Goal: Check status: Check status

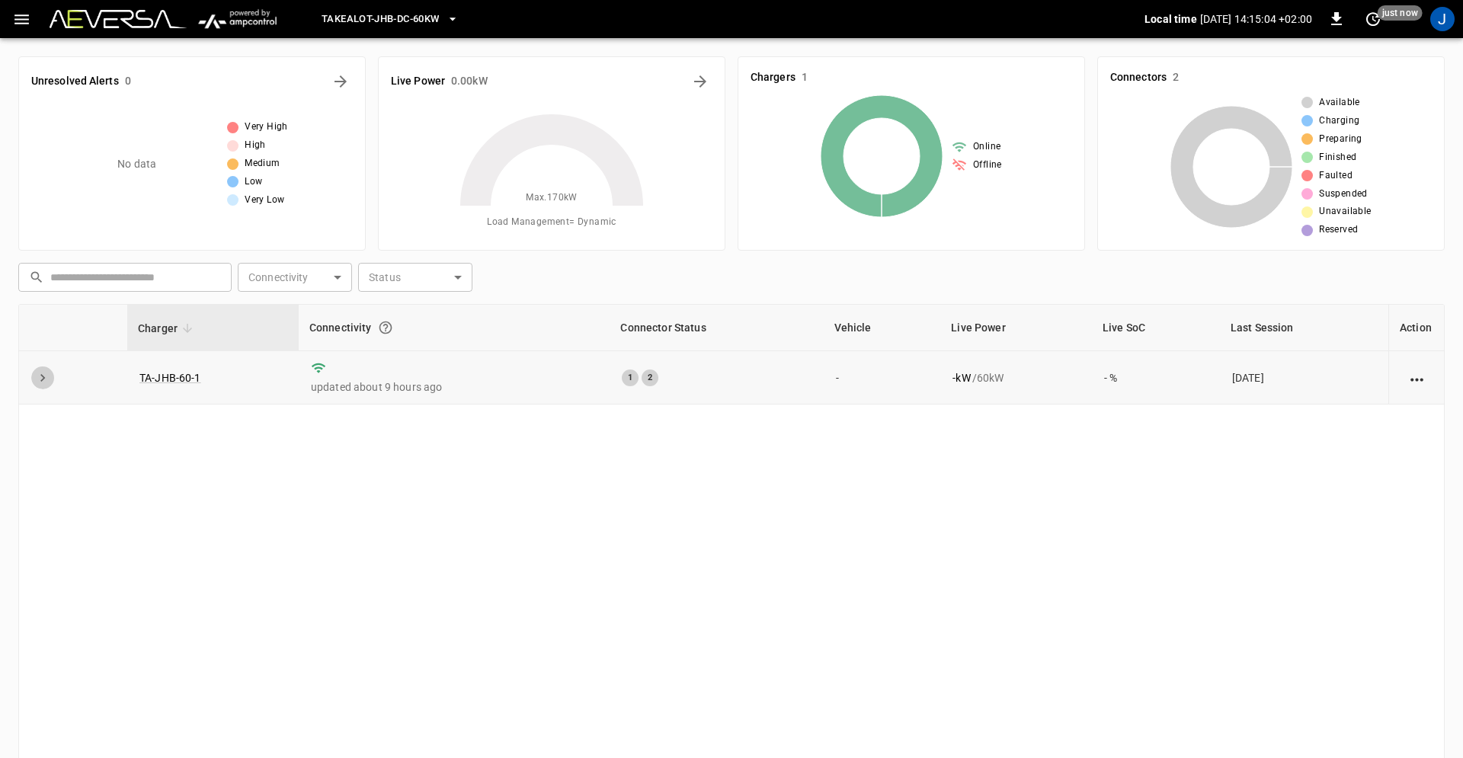
click at [45, 377] on icon "expand row" at bounding box center [42, 377] width 15 height 15
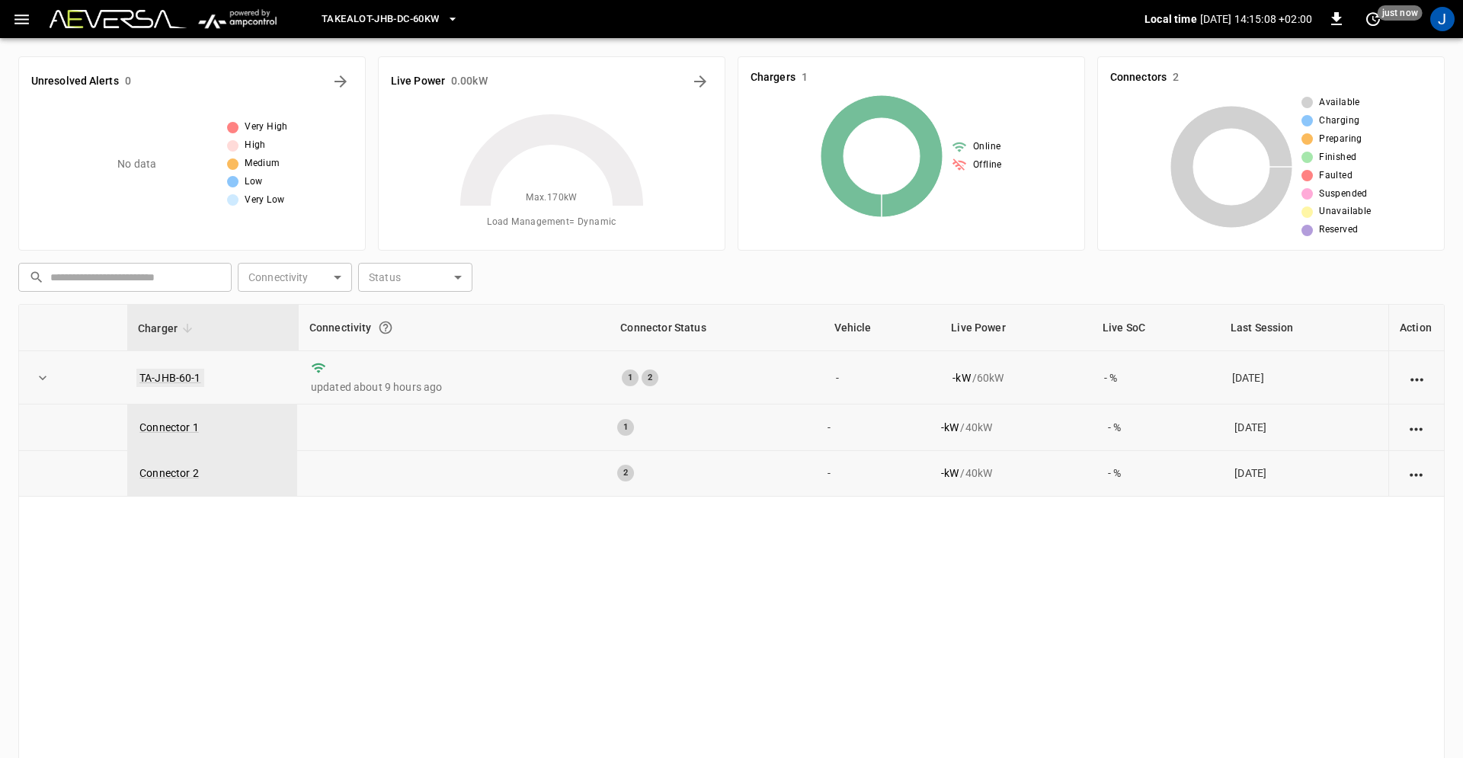
click at [175, 378] on link "TA-JHB-60-1" at bounding box center [170, 378] width 68 height 18
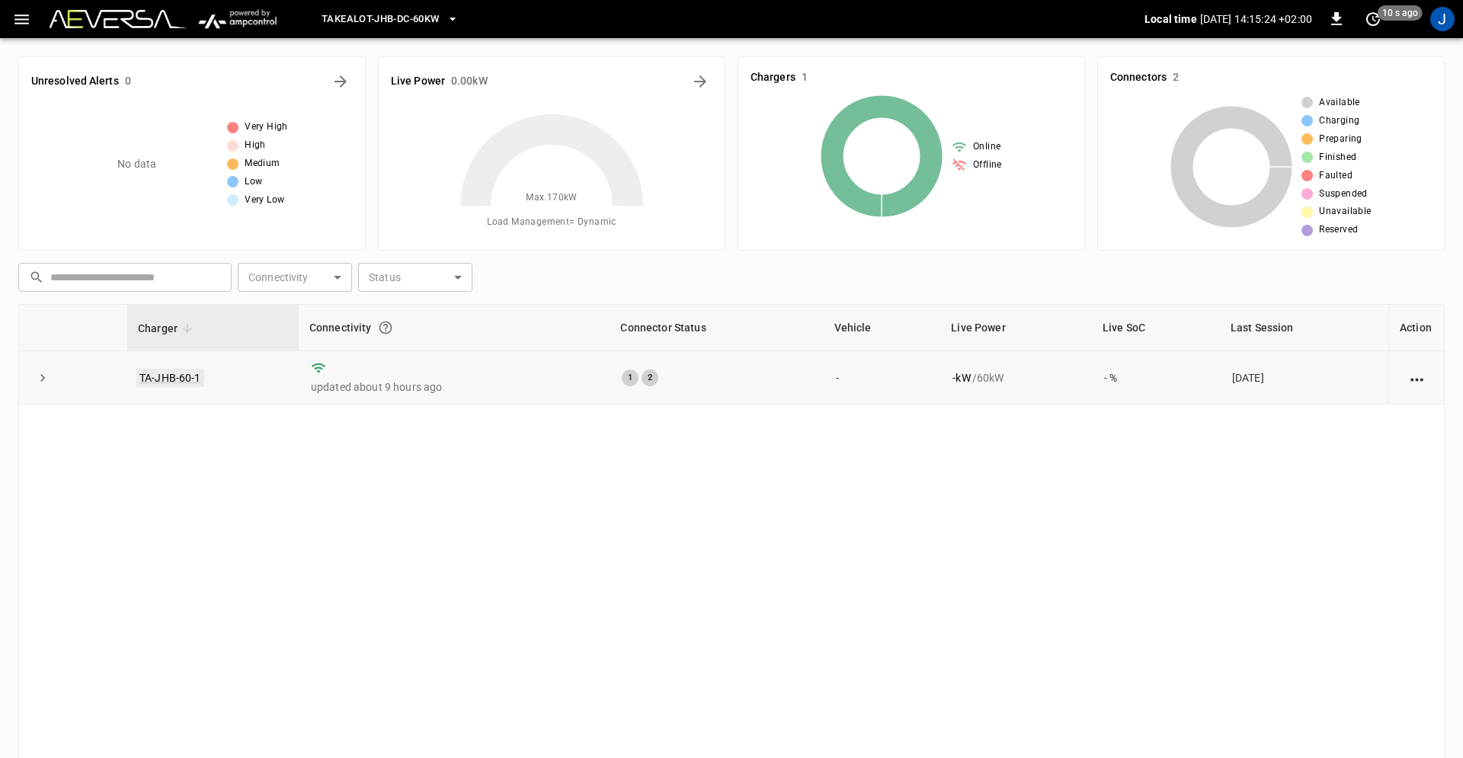
click at [174, 376] on link "TA-JHB-60-1" at bounding box center [170, 378] width 68 height 18
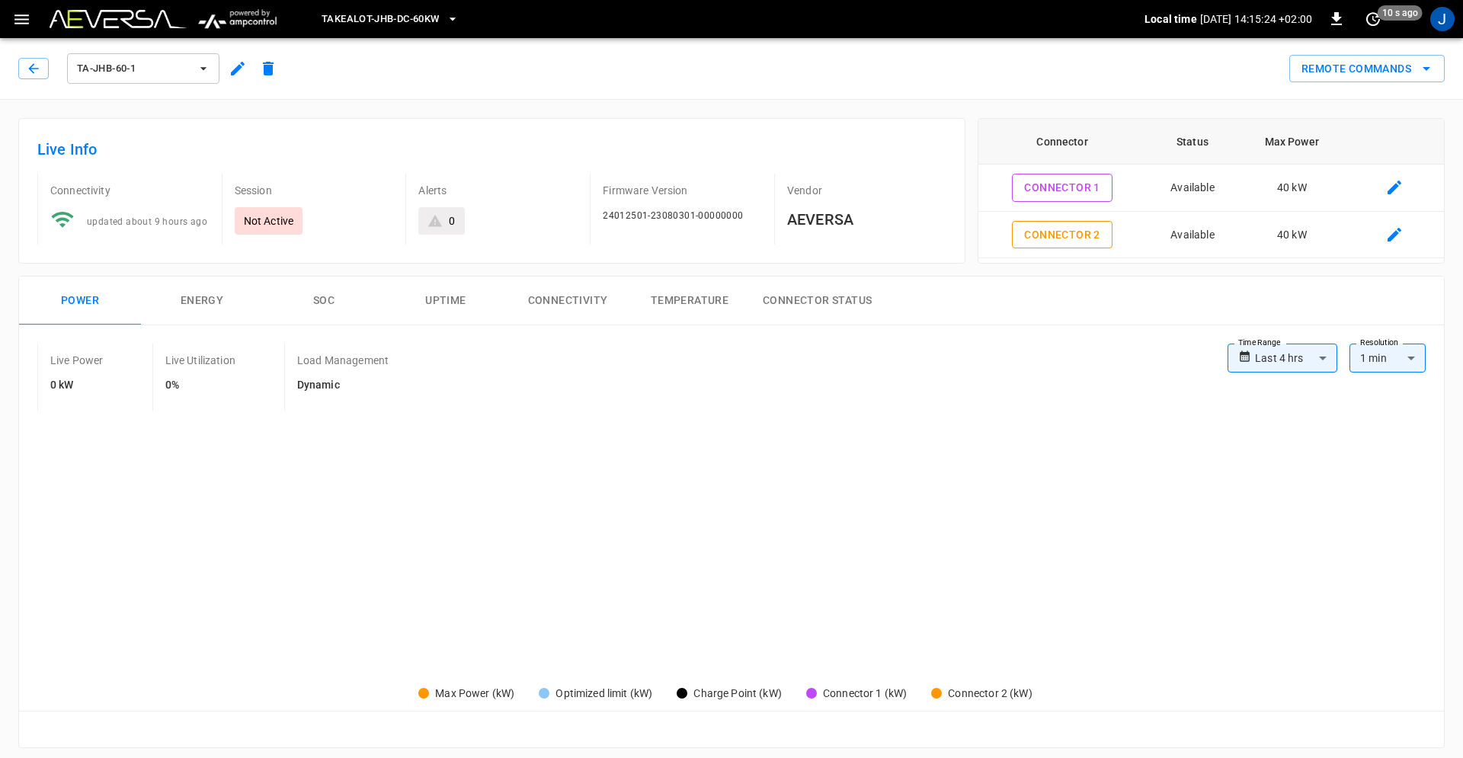
type input "**********"
click at [575, 302] on button "Connectivity" at bounding box center [568, 301] width 122 height 49
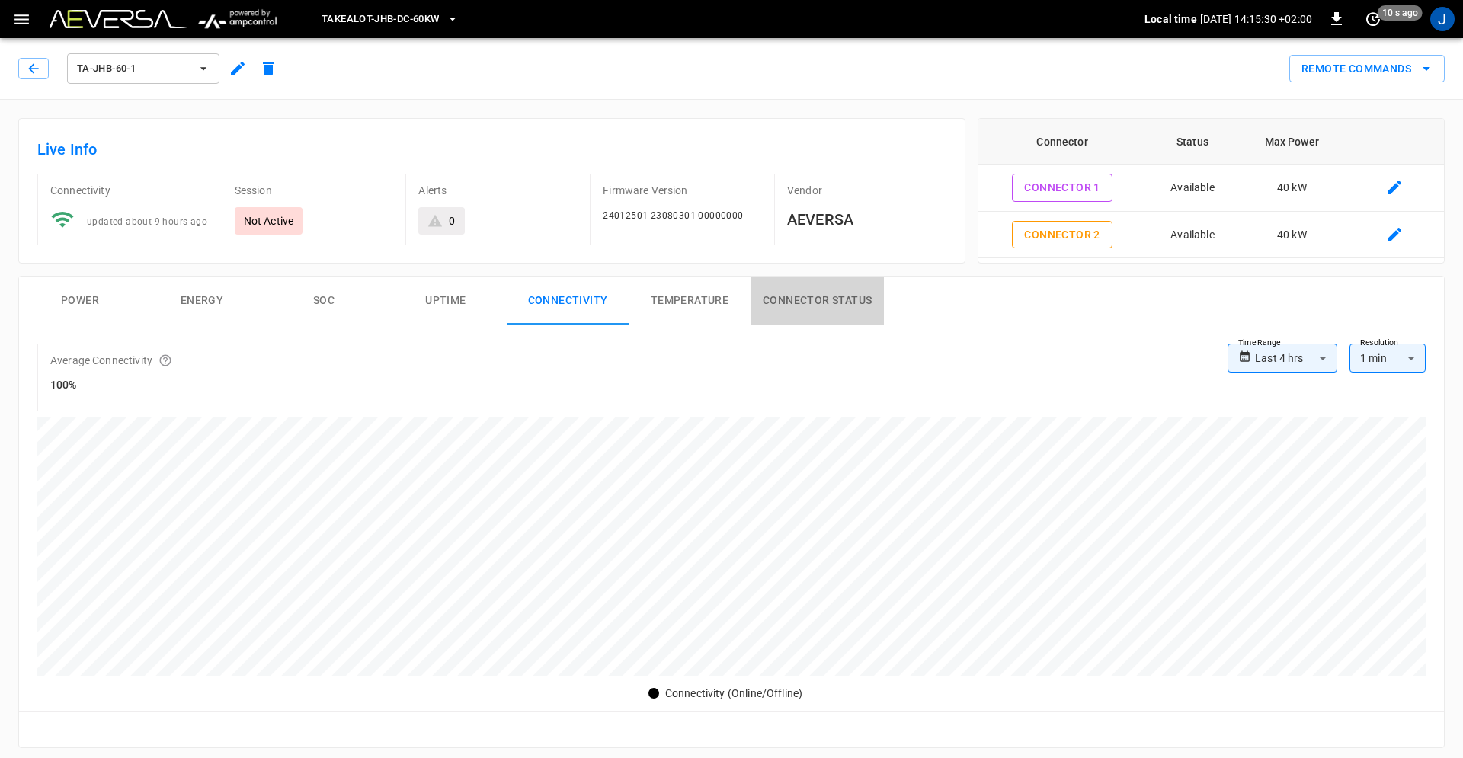
click at [811, 310] on button "Connector Status" at bounding box center [817, 301] width 133 height 49
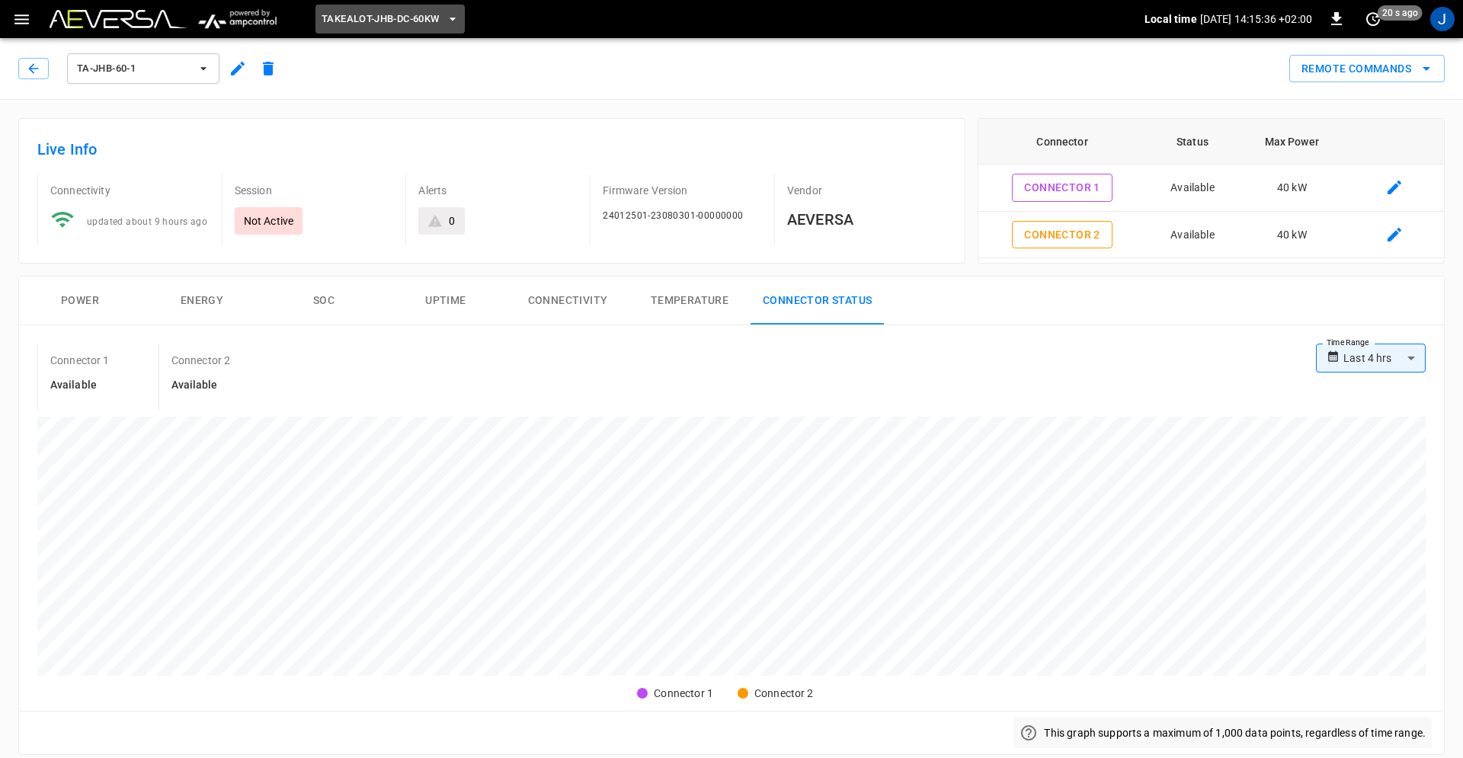
click at [456, 18] on icon "button" at bounding box center [452, 18] width 15 height 15
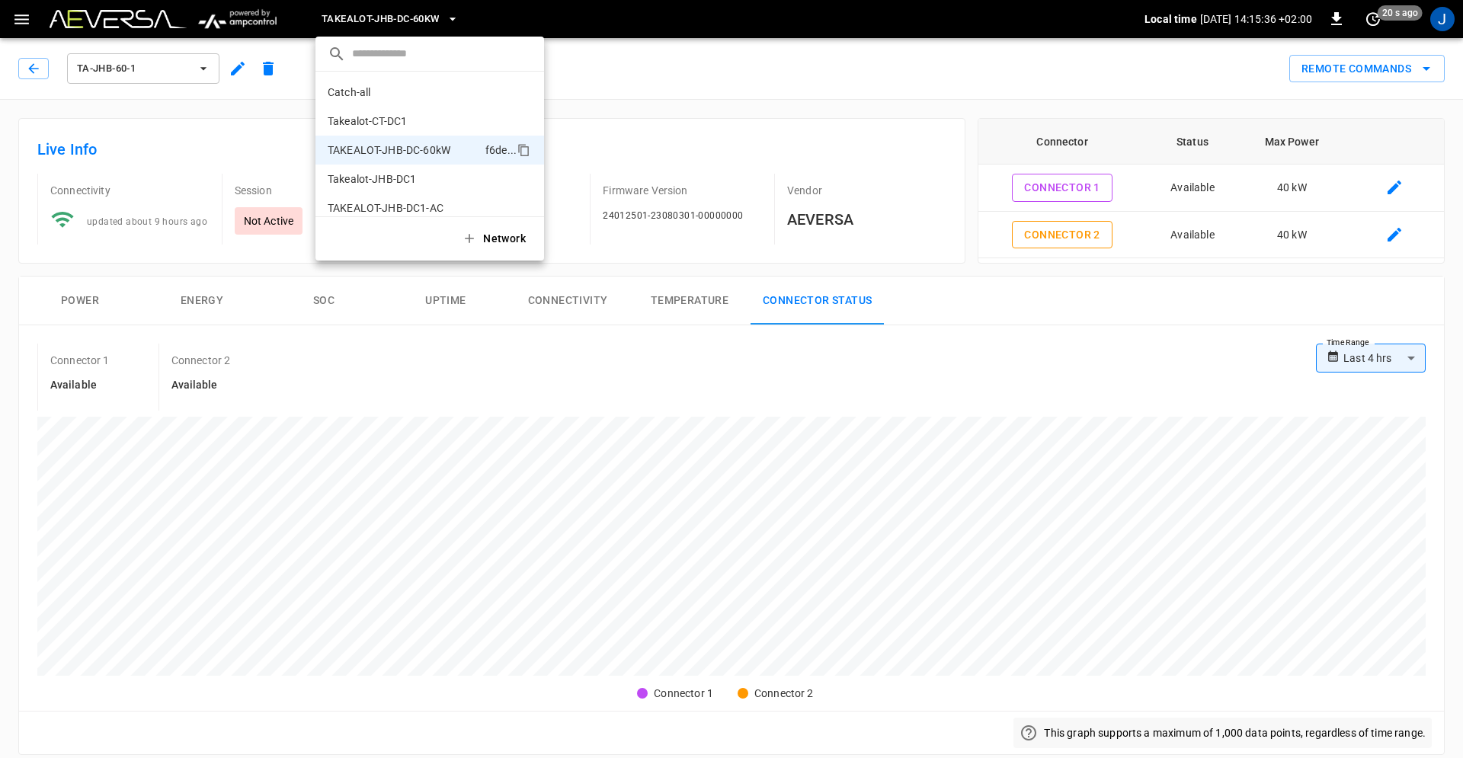
scroll to position [12, 0]
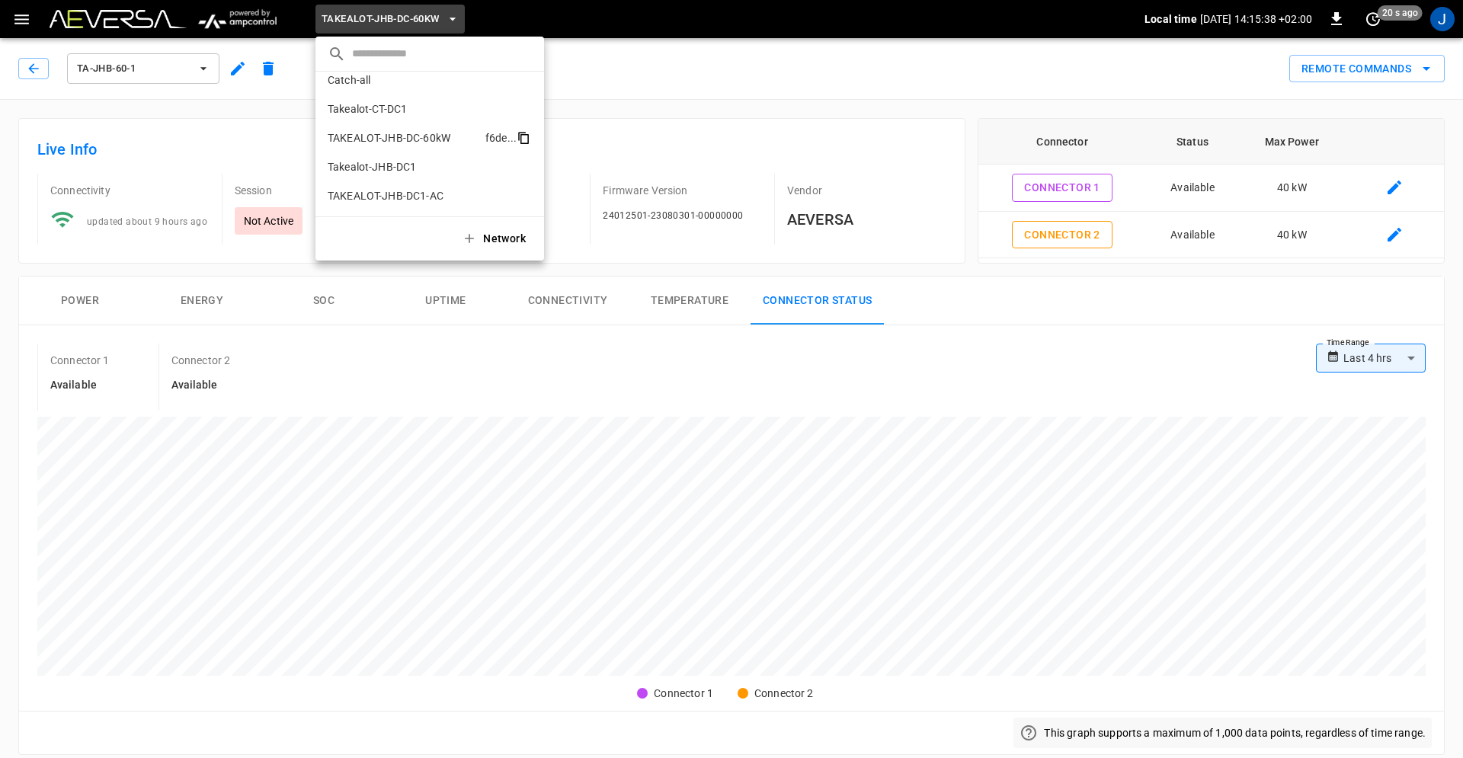
click at [522, 135] on icon "copy" at bounding box center [524, 139] width 8 height 10
click at [82, 291] on div at bounding box center [731, 379] width 1463 height 758
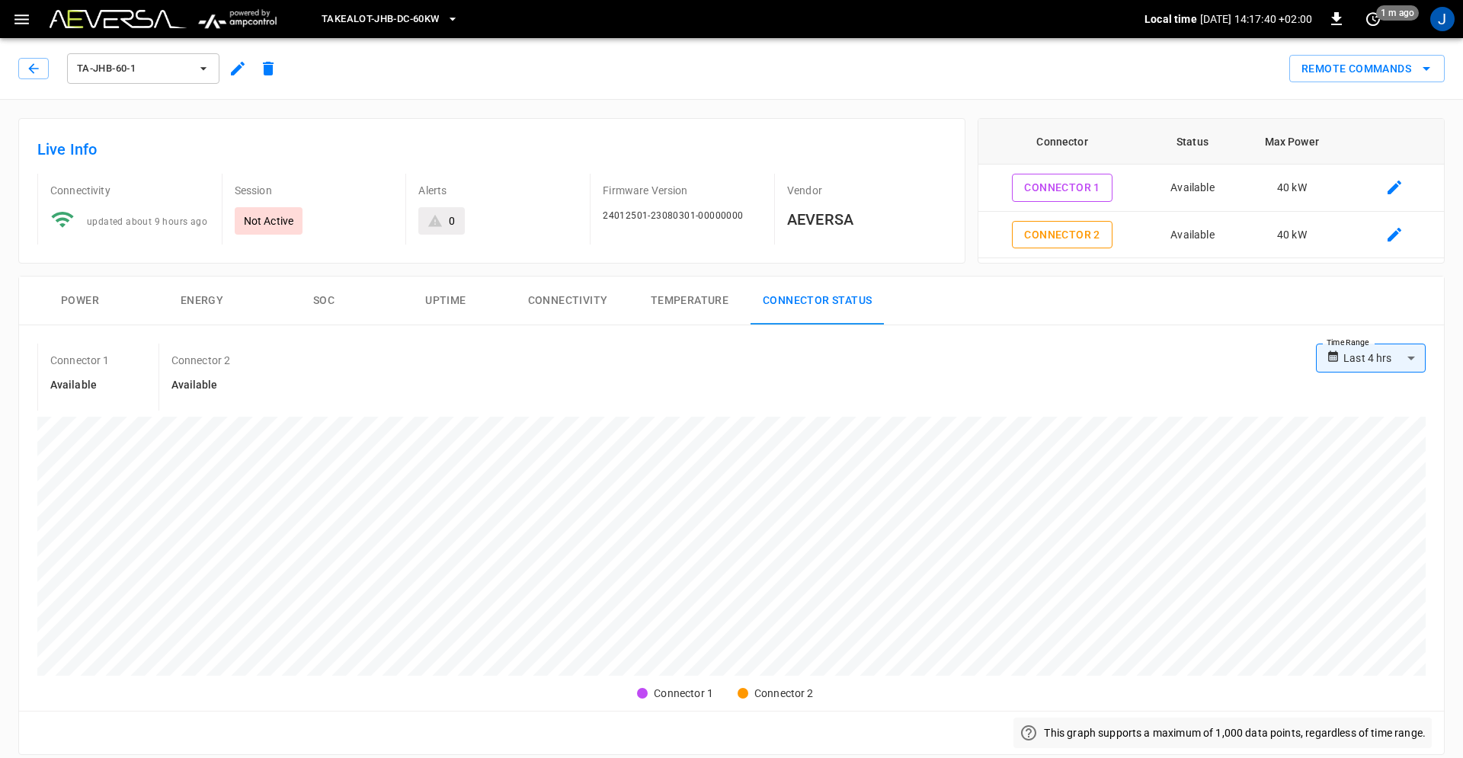
click at [80, 299] on button "Power" at bounding box center [80, 301] width 122 height 49
